Goal: Information Seeking & Learning: Compare options

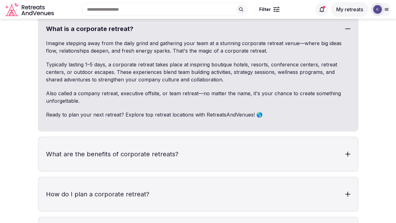
click at [353, 11] on button "My retreats" at bounding box center [350, 9] width 38 height 14
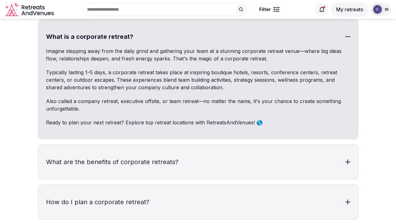
scroll to position [1862, 0]
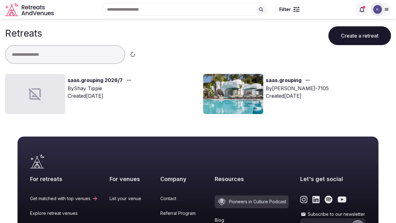
click at [90, 91] on div "By [PERSON_NAME]" at bounding box center [101, 89] width 66 height 8
click at [48, 94] on div at bounding box center [35, 94] width 60 height 40
click at [92, 80] on link "saas.grouping 2026/7" at bounding box center [95, 80] width 55 height 8
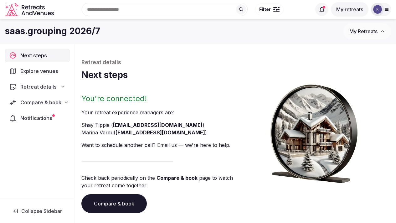
click at [38, 88] on span "Retreat details" at bounding box center [38, 87] width 36 height 8
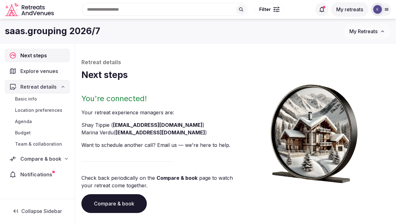
click at [37, 173] on span "Notifications" at bounding box center [37, 175] width 34 height 8
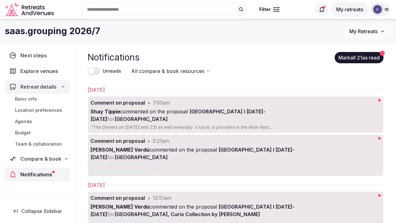
click at [49, 158] on span "Compare & book" at bounding box center [40, 159] width 41 height 8
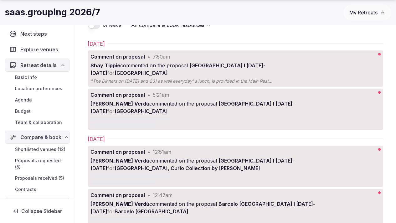
scroll to position [52, 0]
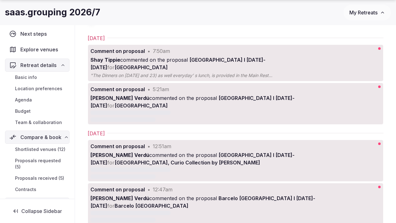
click at [195, 61] on span "[GEOGRAPHIC_DATA] I [DATE]-[DATE]" at bounding box center [178, 64] width 175 height 14
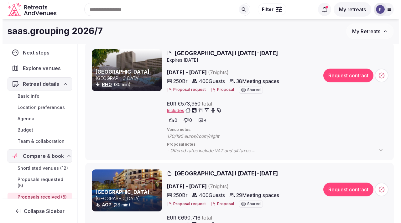
scroll to position [75, 0]
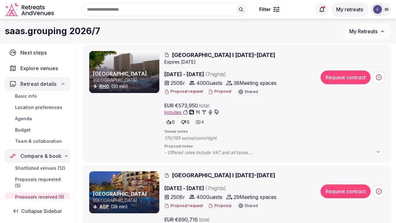
click at [215, 92] on button "Proposal" at bounding box center [219, 91] width 23 height 5
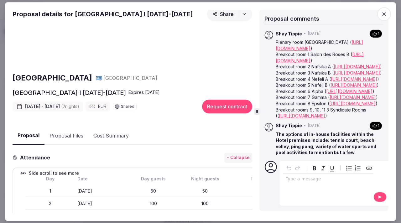
scroll to position [0, 0]
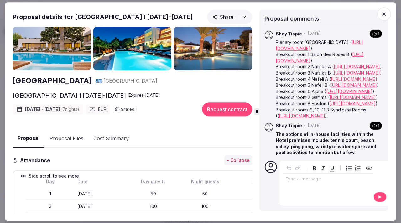
click at [106, 137] on button "Cost Summary" at bounding box center [110, 139] width 45 height 18
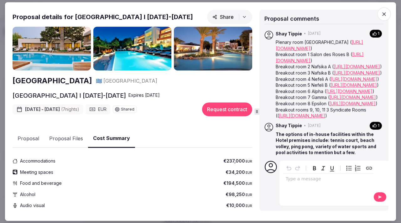
click at [385, 14] on icon "button" at bounding box center [384, 14] width 6 height 6
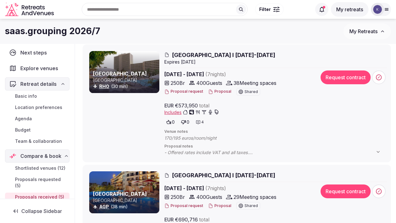
click at [220, 91] on button "Proposal" at bounding box center [219, 91] width 23 height 5
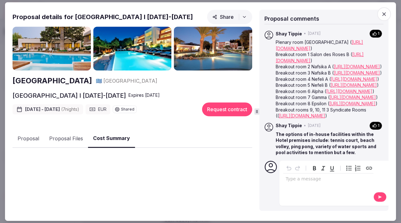
click at [116, 137] on button "Cost Summary" at bounding box center [111, 138] width 47 height 18
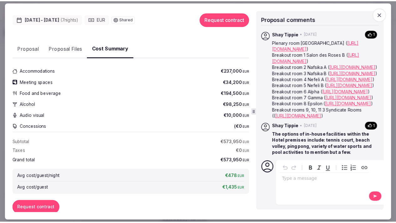
scroll to position [81, 0]
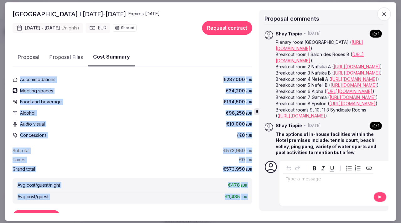
drag, startPoint x: 13, startPoint y: 70, endPoint x: 246, endPoint y: 203, distance: 268.3
click at [246, 203] on div "Accommodations €237,000 EUR Meeting spaces €34,200 EUR Food and beverage €194,5…" at bounding box center [133, 153] width 240 height 165
copy div "Accommodations €237,000 EUR Meeting spaces €34,200 EUR Food and beverage €194,5…"
click at [382, 14] on icon "button" at bounding box center [384, 14] width 6 height 6
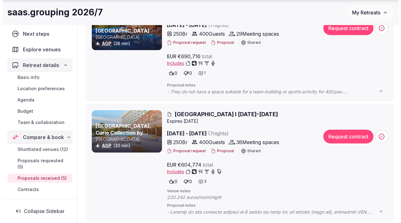
scroll to position [239, 0]
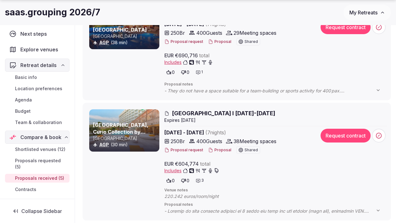
click at [219, 151] on button "Proposal" at bounding box center [219, 150] width 23 height 5
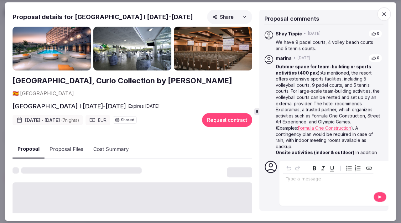
click at [66, 140] on button "Proposal Files" at bounding box center [66, 149] width 44 height 18
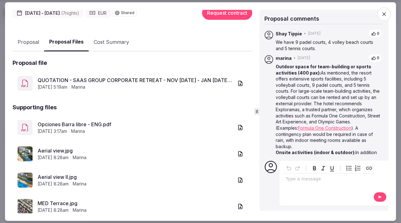
scroll to position [109, 0]
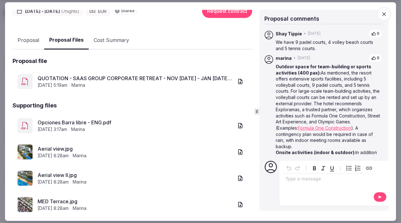
click at [237, 78] on icon "button" at bounding box center [240, 81] width 6 height 6
click at [237, 122] on icon "button" at bounding box center [240, 125] width 6 height 6
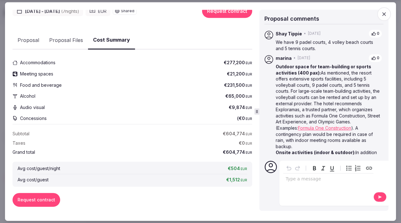
click at [107, 31] on button "Cost Summary" at bounding box center [111, 40] width 47 height 18
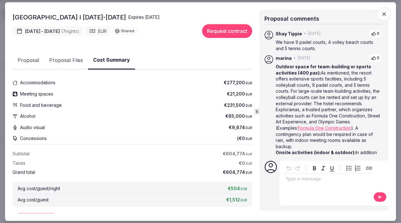
scroll to position [89, 0]
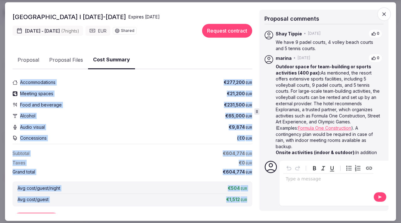
drag, startPoint x: 13, startPoint y: 69, endPoint x: 244, endPoint y: 190, distance: 261.0
click at [244, 190] on div "Accommodations €277,200 EUR Meeting spaces €21,200 EUR Food and beverage €231,5…" at bounding box center [133, 152] width 240 height 150
click at [170, 133] on div "Concessions ( €0 EUR )" at bounding box center [133, 138] width 240 height 11
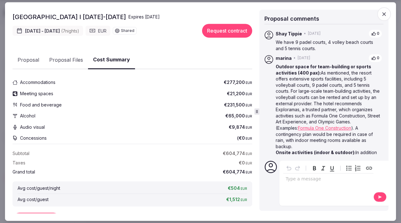
click at [224, 80] on span "€277,200 EUR" at bounding box center [238, 83] width 29 height 6
drag, startPoint x: 220, startPoint y: 70, endPoint x: 240, endPoint y: 70, distance: 20.0
click at [240, 77] on div "Accommodations €277,200 EUR" at bounding box center [133, 82] width 240 height 11
copy span "€277,200"
drag, startPoint x: 223, startPoint y: 82, endPoint x: 240, endPoint y: 82, distance: 16.9
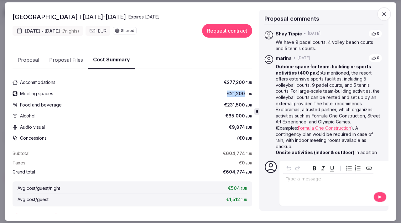
click at [240, 91] on span "€21,200 EUR" at bounding box center [239, 94] width 25 height 6
copy span "€21,200"
drag, startPoint x: 220, startPoint y: 92, endPoint x: 241, endPoint y: 94, distance: 21.4
click at [241, 99] on div "Food and beverage €231,500 EUR" at bounding box center [133, 104] width 240 height 11
copy span "€231,500"
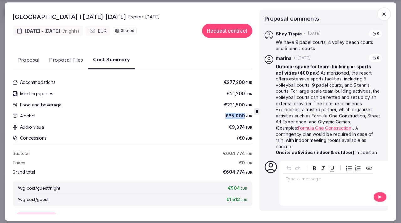
drag, startPoint x: 222, startPoint y: 104, endPoint x: 241, endPoint y: 105, distance: 18.2
click at [241, 113] on span "€65,000 EUR" at bounding box center [238, 116] width 27 height 6
copy span "€65,000"
drag, startPoint x: 225, startPoint y: 116, endPoint x: 253, endPoint y: 117, distance: 28.2
click at [253, 117] on div "Proposal details for [GEOGRAPHIC_DATA] I [DATE]-[DATE] Share [GEOGRAPHIC_DATA],…" at bounding box center [133, 112] width 241 height 204
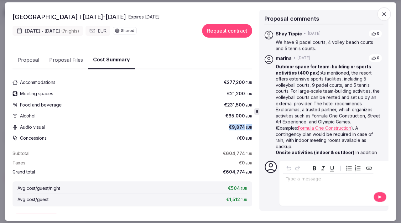
click at [241, 124] on span "€9,874 EUR" at bounding box center [240, 127] width 23 height 6
drag, startPoint x: 224, startPoint y: 116, endPoint x: 241, endPoint y: 117, distance: 16.9
click at [241, 122] on div "Audio visual €9,874 EUR" at bounding box center [133, 127] width 240 height 11
copy span "€9,874"
drag, startPoint x: 219, startPoint y: 160, endPoint x: 242, endPoint y: 161, distance: 22.6
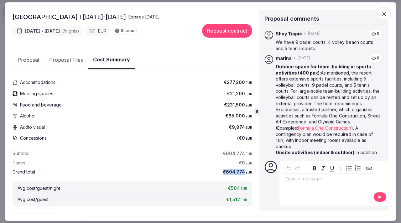
click at [242, 169] on div "Grand total €604,774 EUR" at bounding box center [133, 172] width 240 height 6
copy span "€604,774"
drag, startPoint x: 224, startPoint y: 176, endPoint x: 237, endPoint y: 177, distance: 12.9
click at [237, 185] on span "€504 EUR" at bounding box center [237, 188] width 19 height 6
copy span "€504"
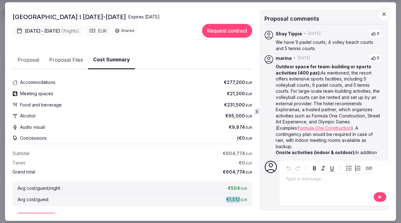
drag, startPoint x: 222, startPoint y: 188, endPoint x: 237, endPoint y: 188, distance: 14.4
click at [237, 196] on span "€1,512 EUR" at bounding box center [236, 199] width 21 height 6
copy span "€1,512"
click at [62, 51] on button "Proposal Files" at bounding box center [66, 60] width 44 height 18
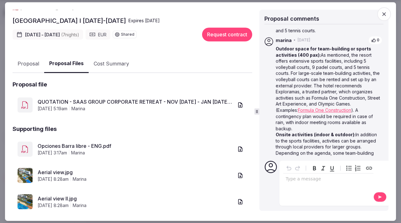
scroll to position [85, 0]
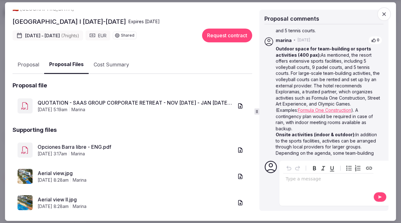
click at [104, 99] on link "QUOTATION - SAAS GROUP CORPORATE RETREAT - NOV [DATE] - JAN [DATE].pdf" at bounding box center [136, 103] width 196 height 8
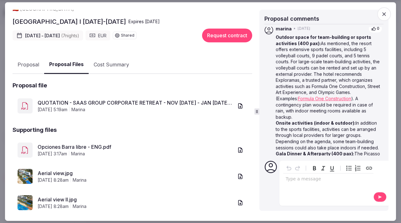
scroll to position [29, 0]
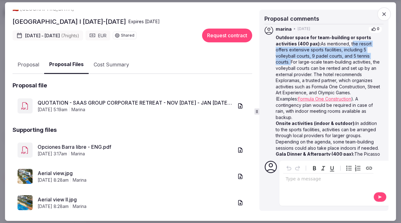
drag, startPoint x: 351, startPoint y: 43, endPoint x: 290, endPoint y: 62, distance: 64.0
click at [290, 62] on p "Outdoor space for team-building or sports activities (400 pax): As mentioned, t…" at bounding box center [329, 77] width 106 height 86
copy p "the resort offers extensive sports facilities, including 5 volleyball courts, 9…"
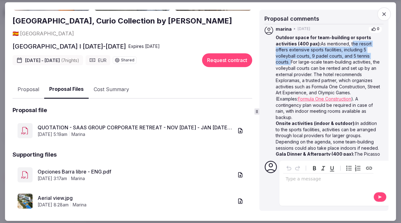
click at [29, 80] on button "Proposal" at bounding box center [29, 89] width 32 height 18
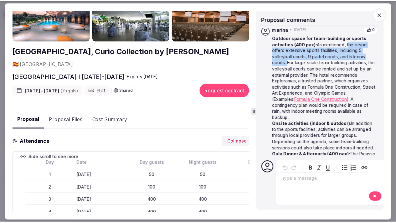
scroll to position [27, 0]
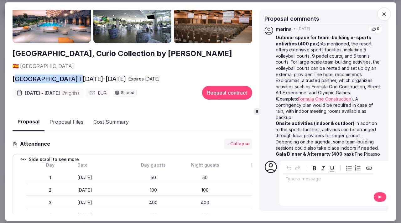
drag, startPoint x: 79, startPoint y: 67, endPoint x: 53, endPoint y: 71, distance: 25.6
click at [15, 75] on h2 "[GEOGRAPHIC_DATA] I [DATE]-[DATE]" at bounding box center [69, 79] width 113 height 9
click at [50, 51] on h2 "[GEOGRAPHIC_DATA], Curio Collection by [PERSON_NAME]" at bounding box center [123, 54] width 220 height 11
click at [383, 15] on icon "button" at bounding box center [384, 14] width 6 height 6
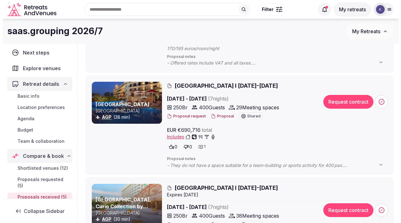
scroll to position [164, 0]
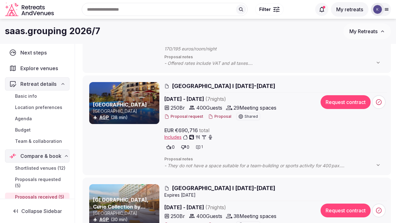
click at [219, 86] on span "[GEOGRAPHIC_DATA] I [DATE]-[DATE]" at bounding box center [223, 86] width 103 height 8
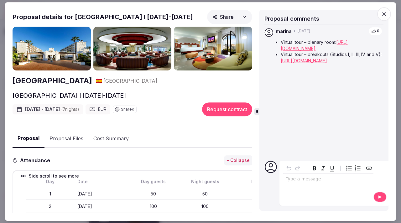
click at [85, 83] on h2 "[GEOGRAPHIC_DATA]" at bounding box center [53, 81] width 80 height 11
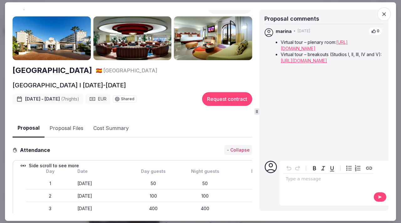
scroll to position [0, 0]
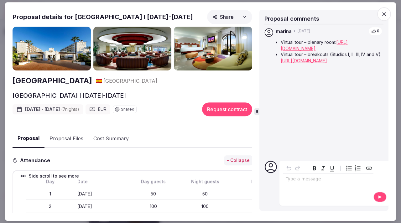
drag, startPoint x: 141, startPoint y: 98, endPoint x: 95, endPoint y: 98, distance: 46.7
click at [95, 98] on div "[GEOGRAPHIC_DATA] I [DATE]-[DATE]" at bounding box center [133, 95] width 240 height 9
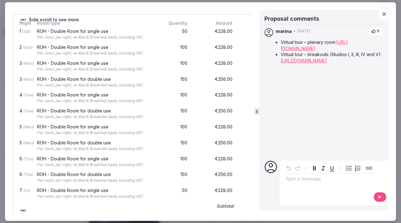
scroll to position [257, 0]
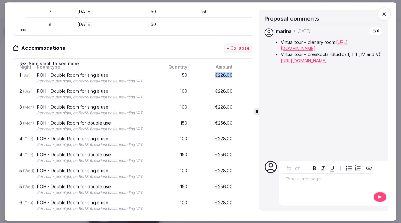
drag, startPoint x: 215, startPoint y: 77, endPoint x: 233, endPoint y: 77, distance: 17.5
click at [233, 77] on div "€228.00" at bounding box center [214, 78] width 40 height 13
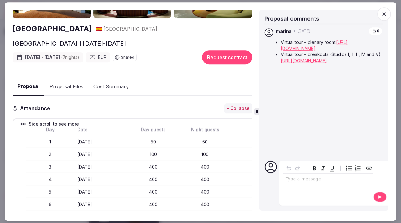
scroll to position [0, 0]
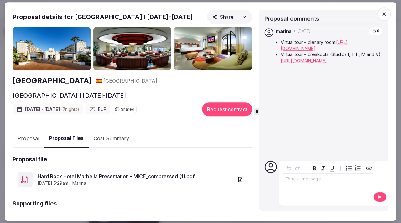
click at [72, 143] on button "Proposal Files" at bounding box center [66, 138] width 44 height 18
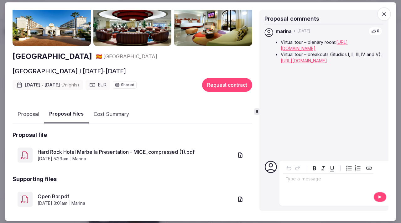
scroll to position [28, 0]
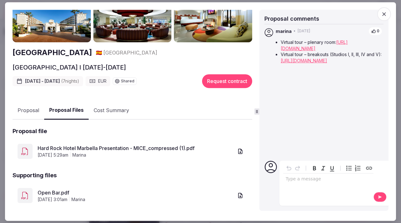
click at [237, 154] on icon "button" at bounding box center [240, 151] width 6 height 6
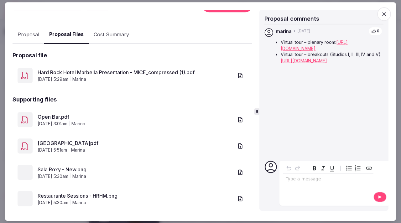
scroll to position [105, 0]
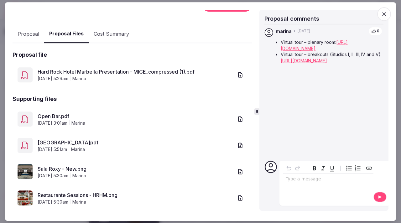
click at [237, 121] on icon "button" at bounding box center [240, 119] width 6 height 6
click at [237, 149] on icon "button" at bounding box center [240, 146] width 6 height 6
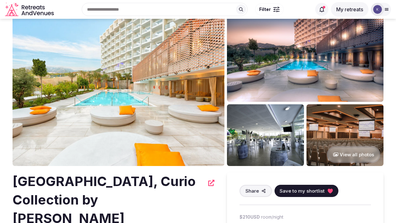
scroll to position [20, 0]
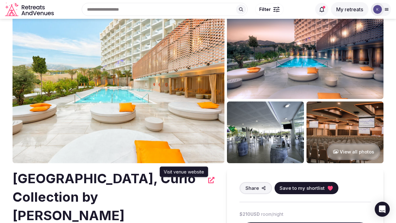
click at [208, 180] on icon at bounding box center [211, 180] width 6 height 6
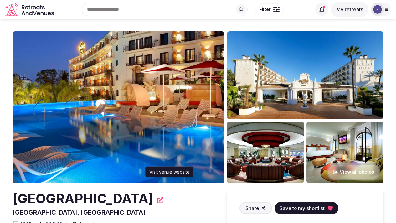
click at [164, 201] on icon at bounding box center [160, 200] width 6 height 6
click at [335, 173] on button "View all photos" at bounding box center [354, 172] width 54 height 17
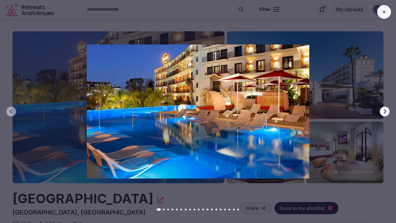
click at [379, 112] on div at bounding box center [195, 111] width 401 height 134
click at [382, 112] on icon "button" at bounding box center [384, 111] width 5 height 5
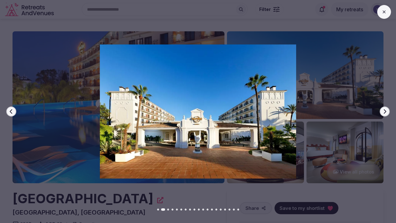
click at [382, 112] on icon "button" at bounding box center [384, 111] width 5 height 5
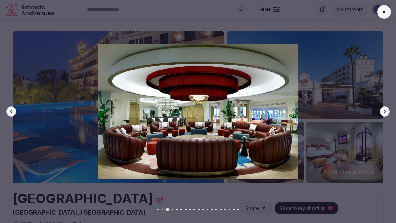
click at [382, 112] on icon "button" at bounding box center [384, 111] width 5 height 5
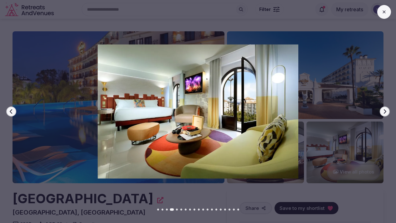
click at [382, 112] on icon "button" at bounding box center [384, 111] width 5 height 5
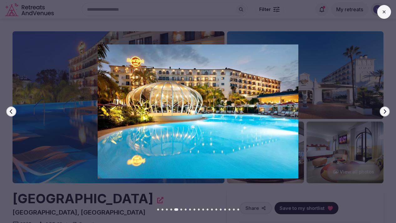
click at [382, 112] on icon "button" at bounding box center [384, 111] width 5 height 5
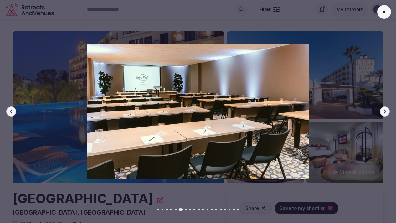
click at [382, 112] on icon "button" at bounding box center [384, 111] width 5 height 5
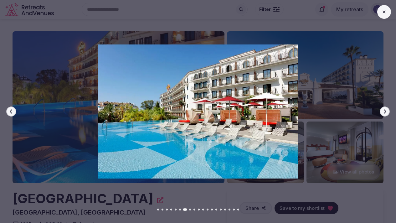
click at [382, 112] on icon "button" at bounding box center [384, 111] width 5 height 5
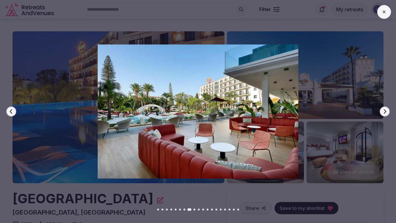
click at [382, 112] on icon "button" at bounding box center [384, 111] width 5 height 5
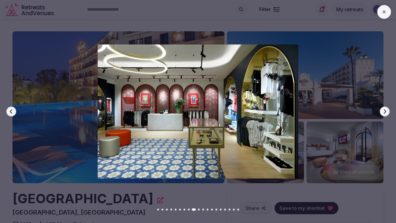
click at [382, 112] on icon "button" at bounding box center [384, 111] width 5 height 5
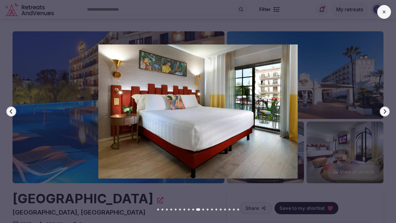
click at [382, 112] on icon "button" at bounding box center [384, 111] width 5 height 5
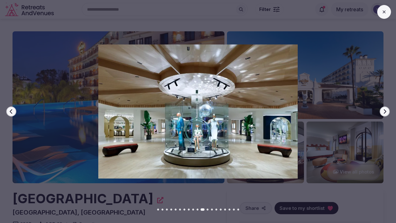
click at [382, 112] on icon "button" at bounding box center [384, 111] width 5 height 5
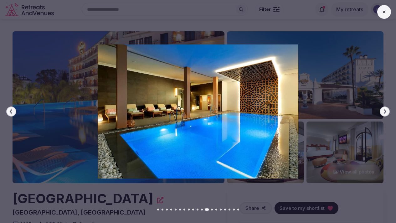
click at [382, 112] on icon "button" at bounding box center [384, 111] width 5 height 5
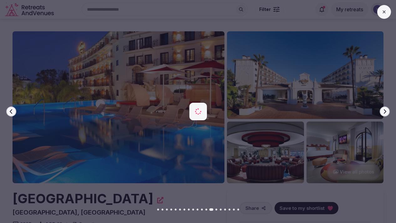
click at [382, 112] on icon "button" at bounding box center [384, 111] width 5 height 5
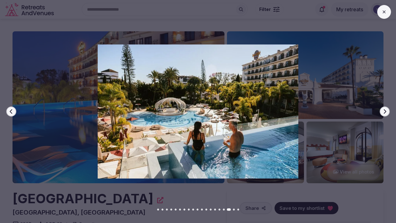
click at [382, 112] on icon "button" at bounding box center [384, 111] width 5 height 5
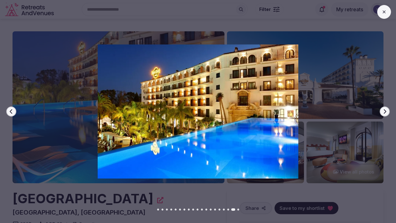
click at [382, 112] on icon "button" at bounding box center [384, 111] width 5 height 5
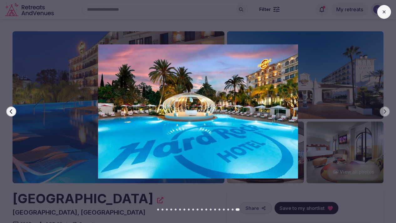
drag, startPoint x: 383, startPoint y: 13, endPoint x: 372, endPoint y: 35, distance: 24.1
click at [383, 13] on icon at bounding box center [384, 11] width 5 height 5
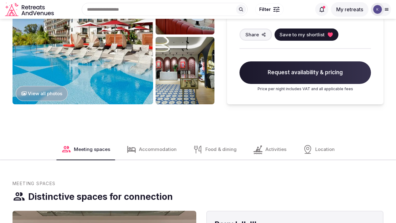
scroll to position [615, 0]
